Goal: Task Accomplishment & Management: Use online tool/utility

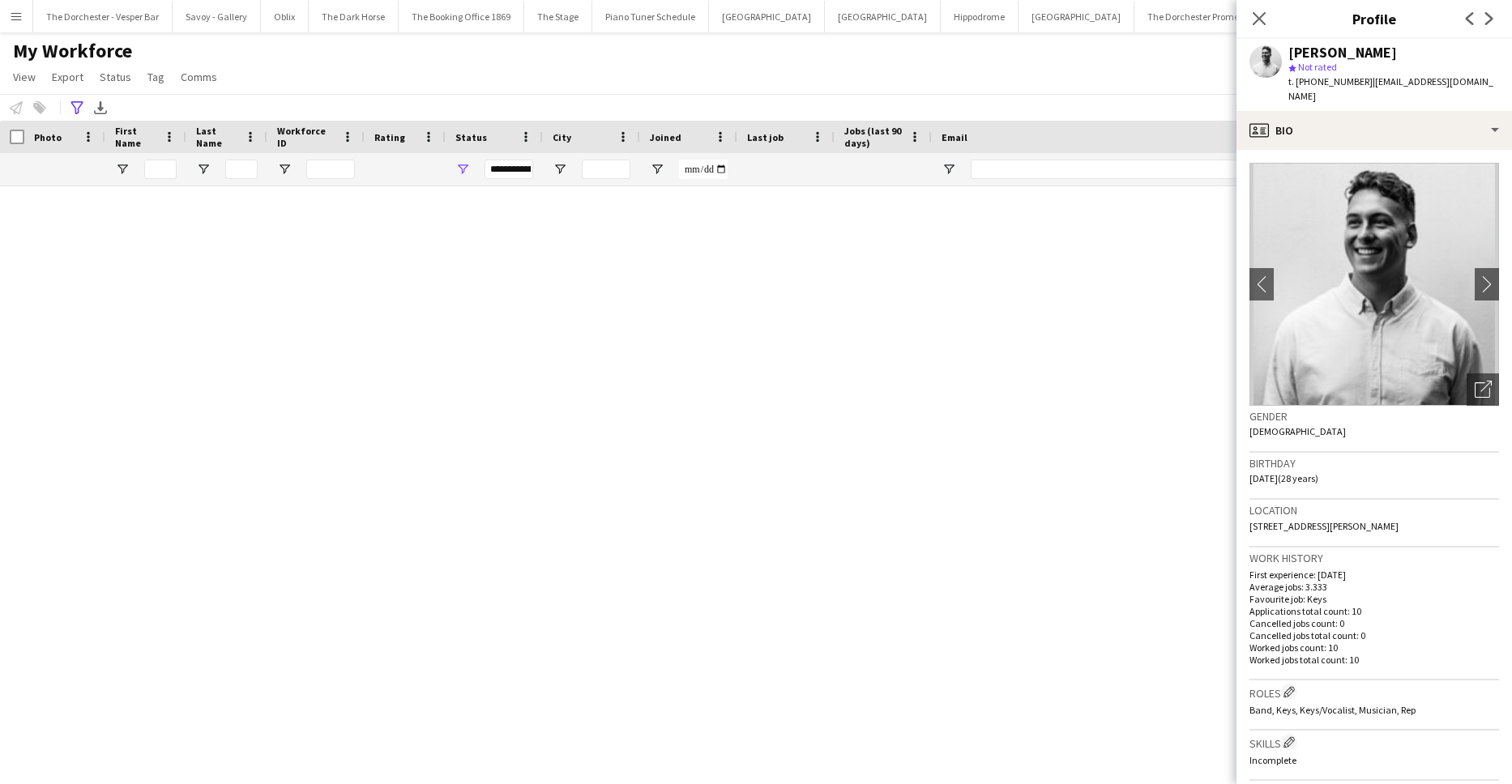
scroll to position [2375, 0]
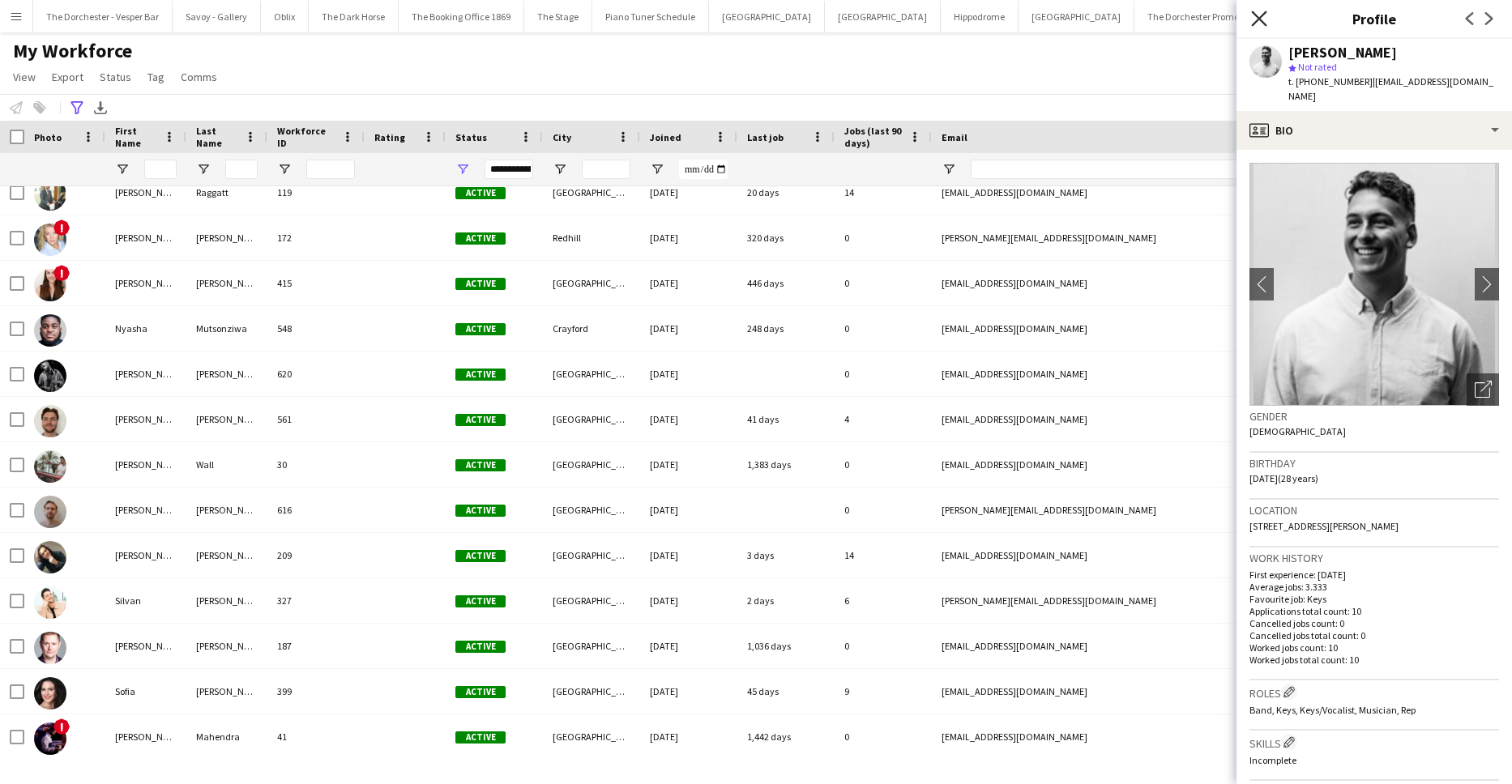
click at [1260, 22] on icon "Close pop-in" at bounding box center [1258, 18] width 15 height 15
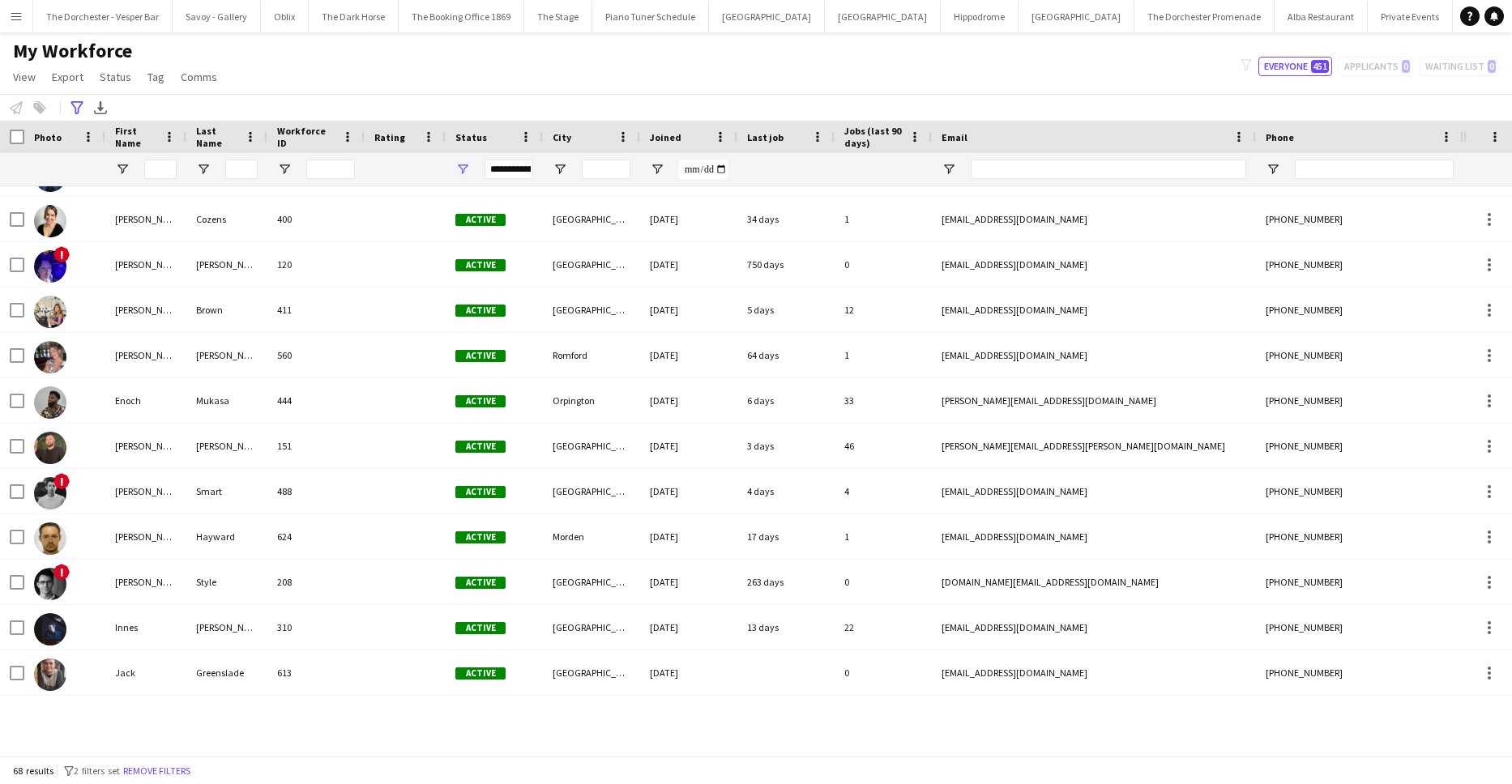
scroll to position [0, 0]
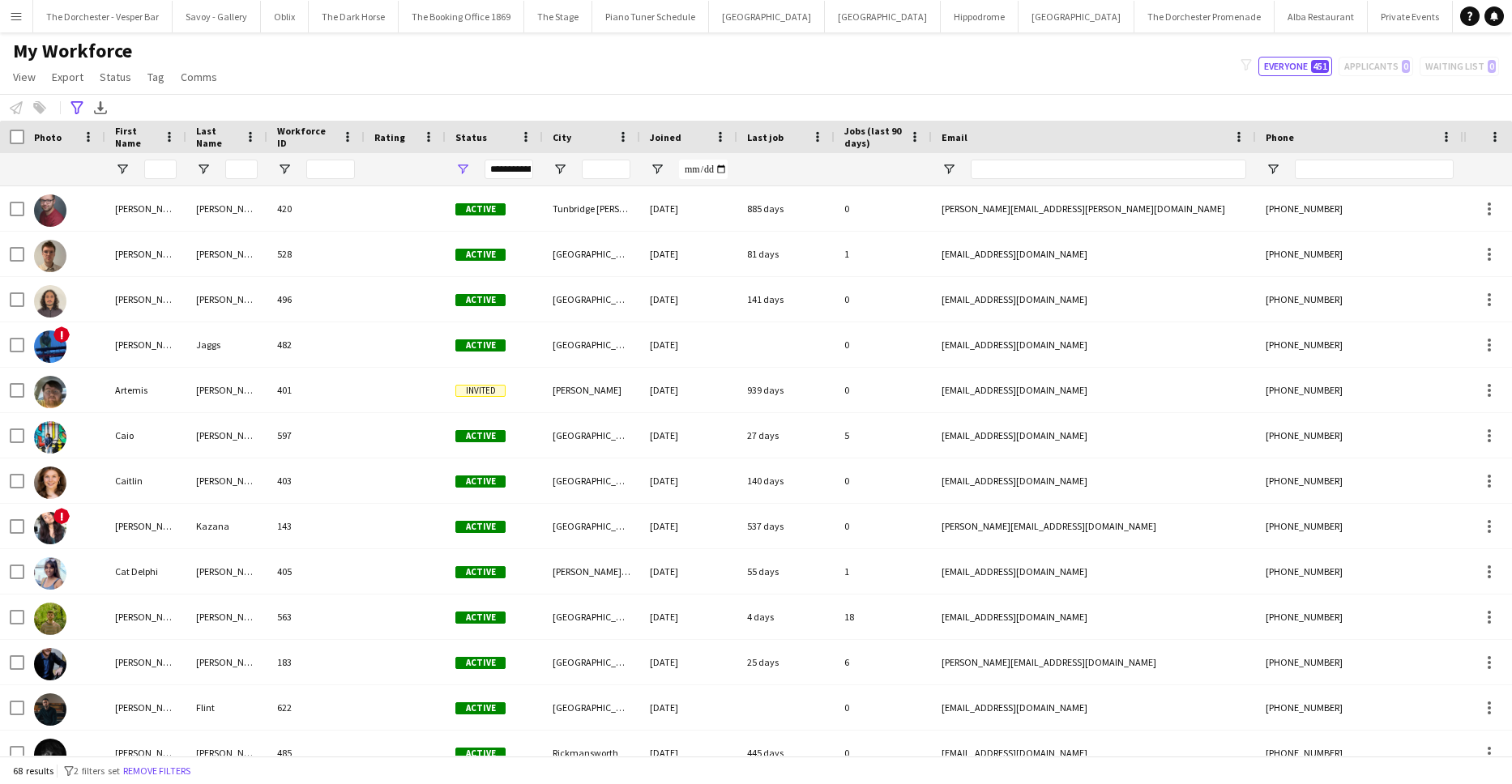
click at [72, 95] on div "Notify workforce Add to tag Select at least one crew to tag him or her. Advance…" at bounding box center [756, 108] width 1512 height 27
click at [77, 105] on icon "Advanced filters" at bounding box center [77, 108] width 13 height 13
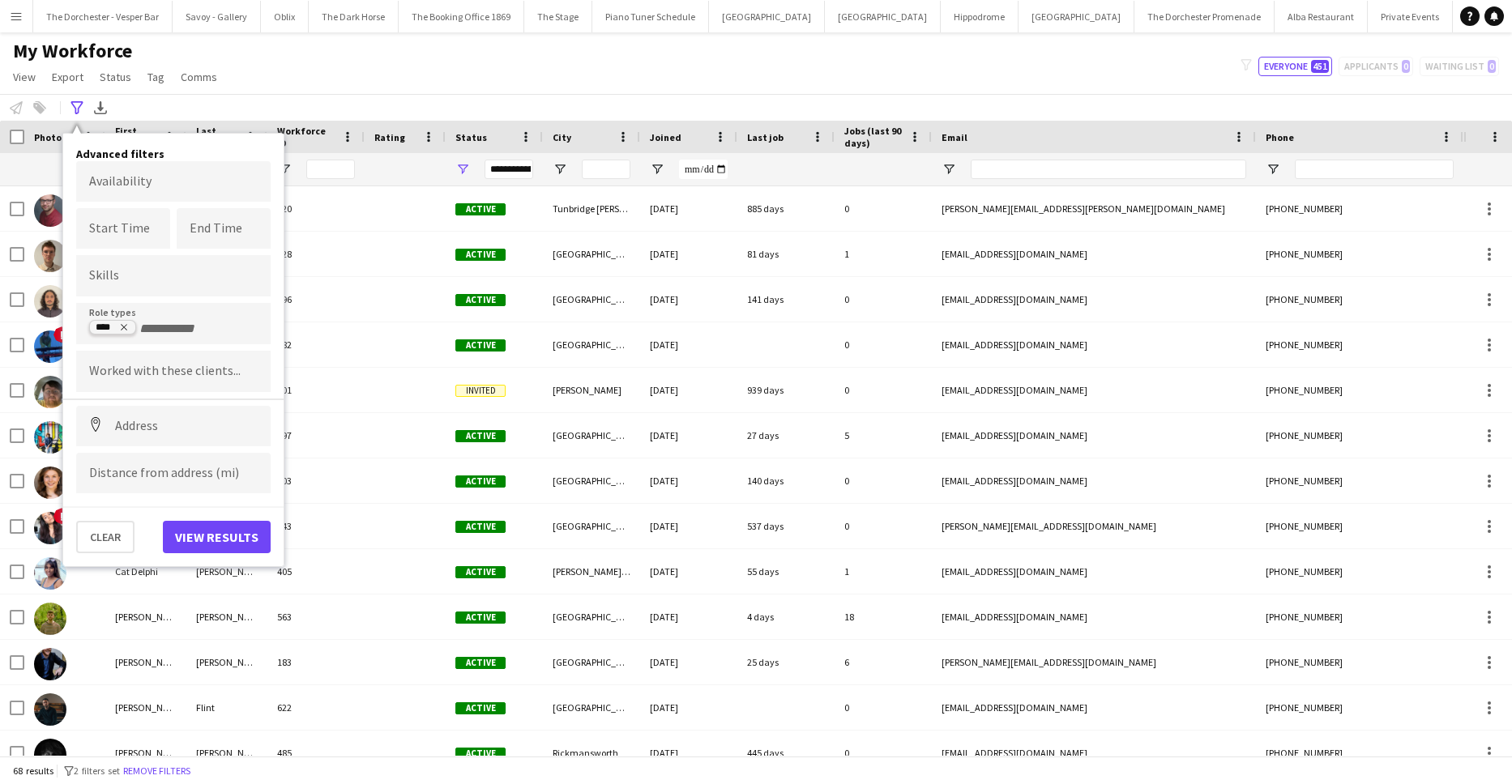
click at [122, 330] on icon "Remove tag" at bounding box center [125, 327] width 6 height 6
click at [122, 328] on input "Type to search role types..." at bounding box center [173, 328] width 168 height 14
type input "********"
click at [117, 457] on div "Vocalist" at bounding box center [174, 447] width 195 height 39
click at [221, 550] on button "View results" at bounding box center [216, 537] width 108 height 32
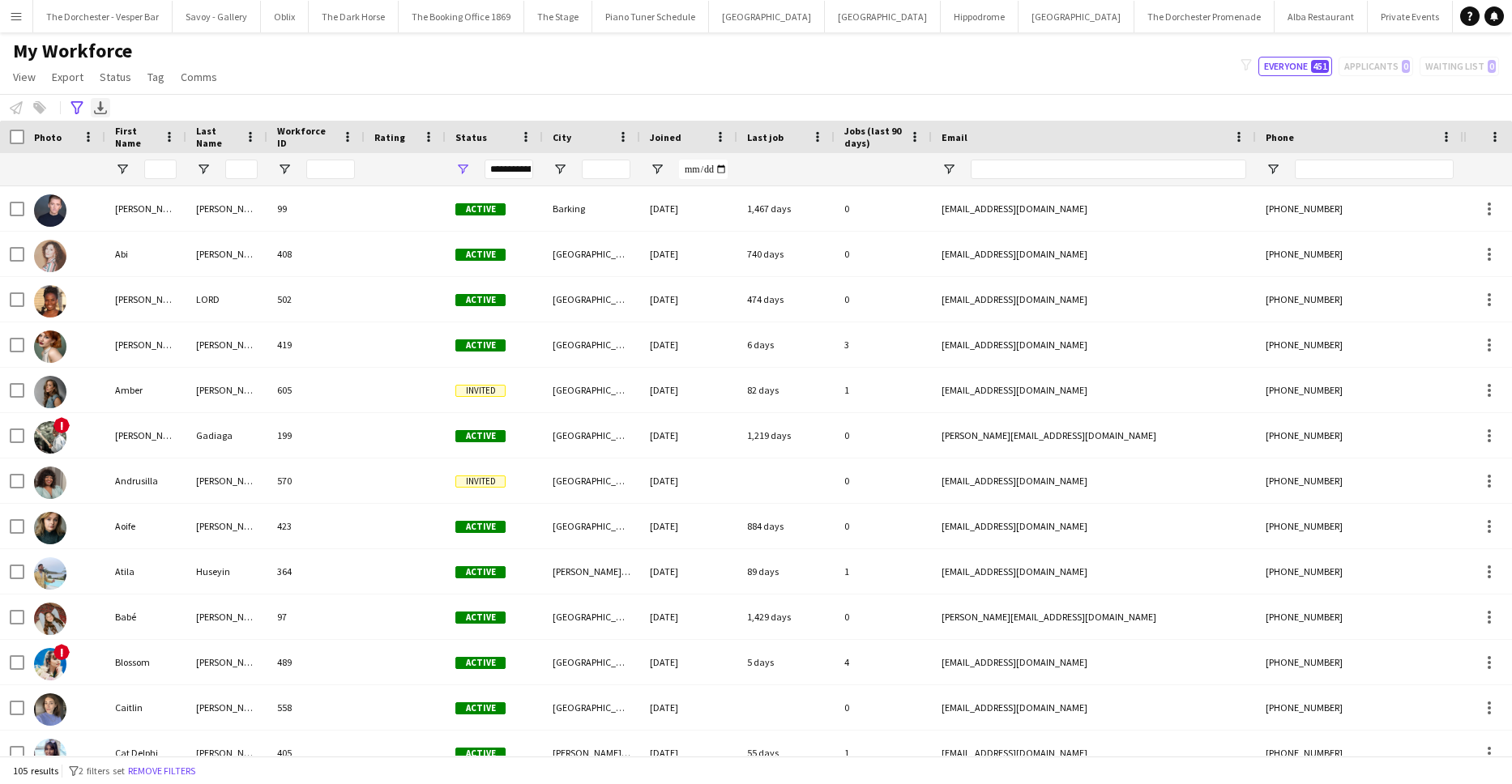
click at [100, 108] on icon at bounding box center [100, 106] width 6 height 10
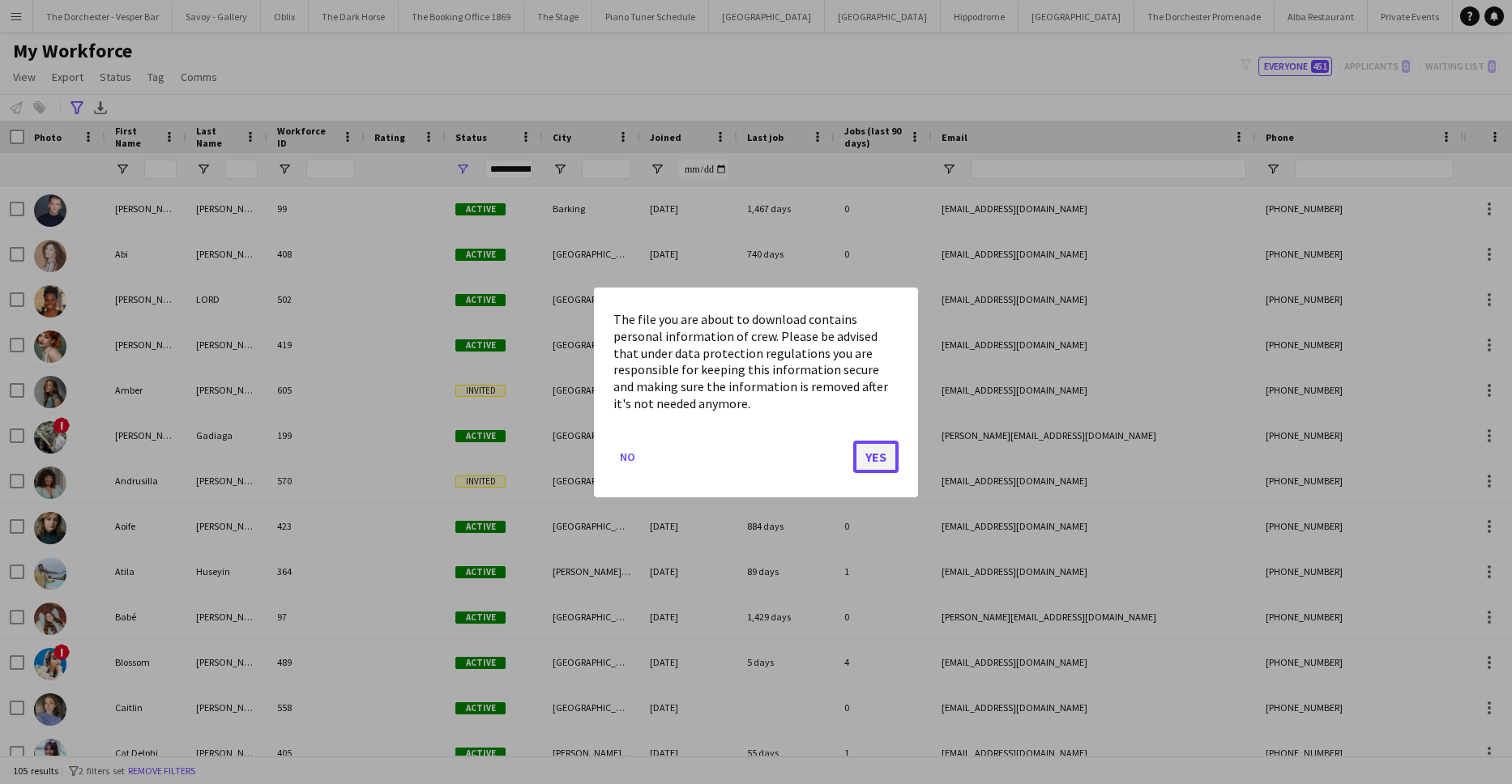
click at [882, 467] on button "Yes" at bounding box center [876, 456] width 45 height 32
